Goal: Transaction & Acquisition: Purchase product/service

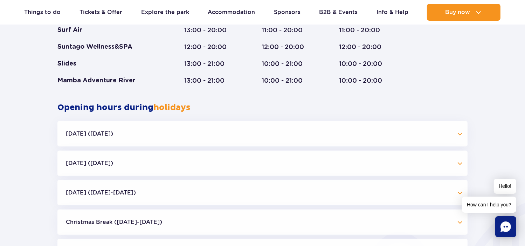
scroll to position [609, 0]
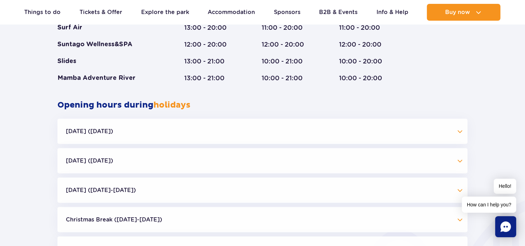
click at [462, 159] on button "All Saints' Day (01.11.25)" at bounding box center [262, 160] width 410 height 25
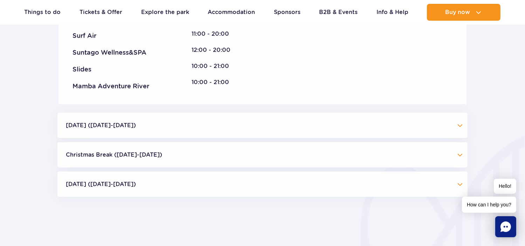
scroll to position [819, 0]
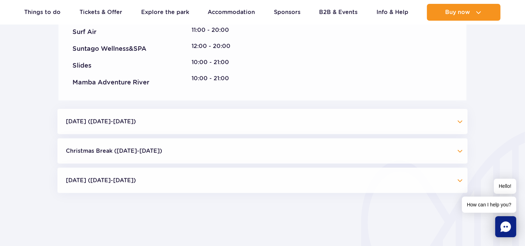
click at [461, 122] on button "Independence Day (09.11-11.11.25)" at bounding box center [262, 121] width 410 height 25
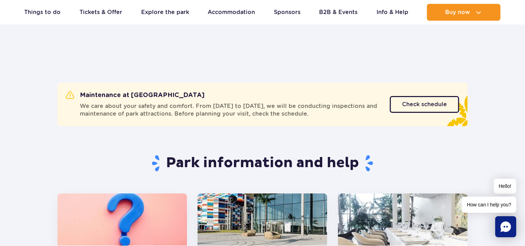
scroll to position [14, 0]
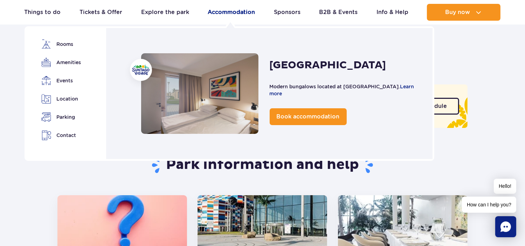
click at [229, 12] on link "Accommodation" at bounding box center [231, 12] width 47 height 17
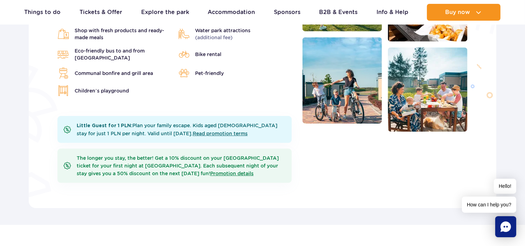
scroll to position [280, 0]
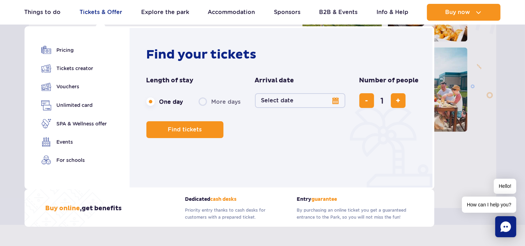
click at [112, 12] on link "Tickets & Offer" at bounding box center [100, 12] width 43 height 17
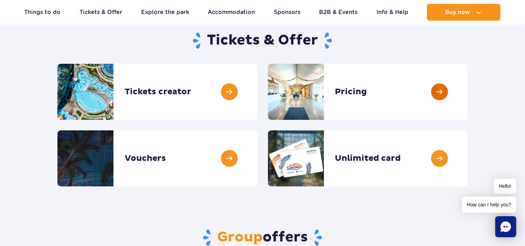
scroll to position [70, 0]
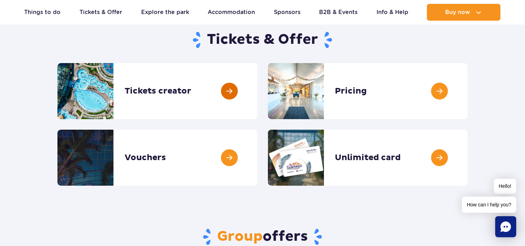
click at [257, 90] on link at bounding box center [257, 91] width 0 height 56
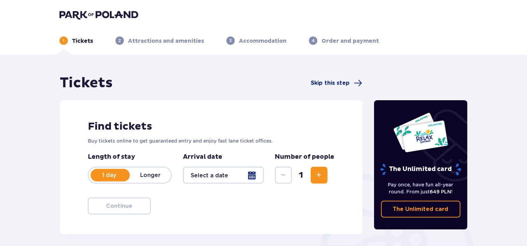
click at [146, 174] on p "Longer" at bounding box center [150, 175] width 41 height 8
click at [237, 176] on div at bounding box center [223, 175] width 81 height 17
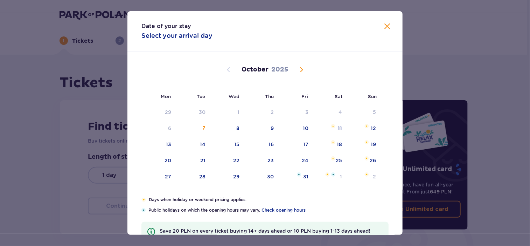
click at [302, 69] on span "Next month" at bounding box center [301, 69] width 8 height 8
click at [368, 112] on div "2" at bounding box center [363, 112] width 35 height 15
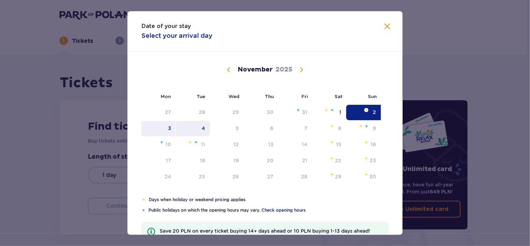
click at [203, 125] on div "4" at bounding box center [193, 128] width 34 height 15
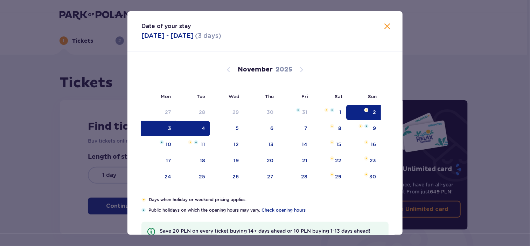
type input "[DATE] - [DATE]"
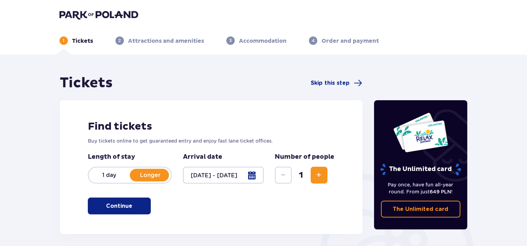
click at [320, 175] on span "Increase" at bounding box center [319, 175] width 8 height 8
click at [321, 174] on span "Increase" at bounding box center [319, 175] width 8 height 8
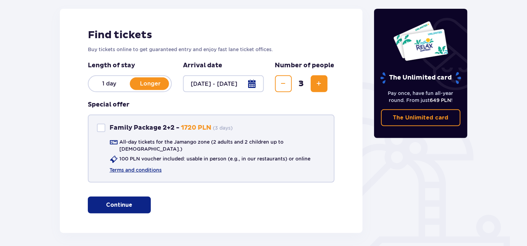
scroll to position [115, 0]
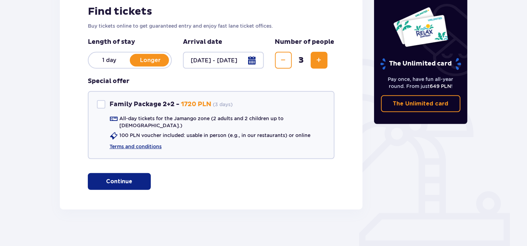
click at [320, 56] on span "Increase" at bounding box center [319, 60] width 8 height 8
click at [102, 103] on div "Family Package 2+2" at bounding box center [101, 104] width 8 height 8
checkbox input "true"
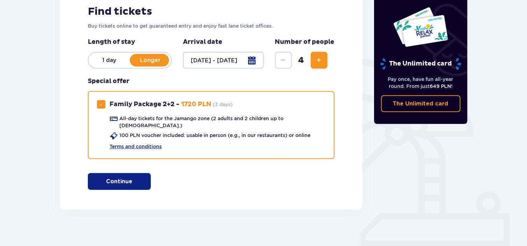
click at [127, 174] on button "Continue" at bounding box center [119, 181] width 63 height 17
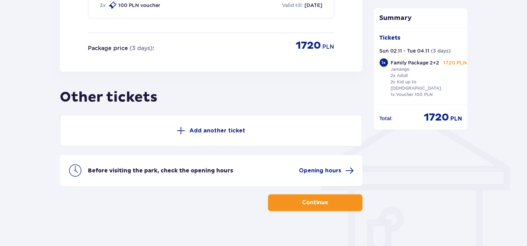
scroll to position [458, 0]
click at [223, 126] on p "Add another ticket" at bounding box center [217, 130] width 56 height 8
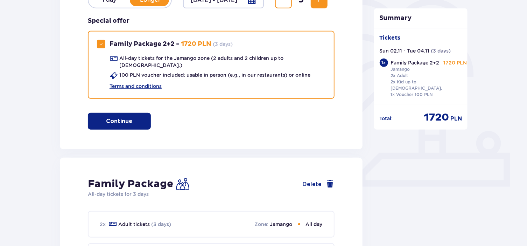
scroll to position [0, 0]
